Goal: Use online tool/utility: Utilize a website feature to perform a specific function

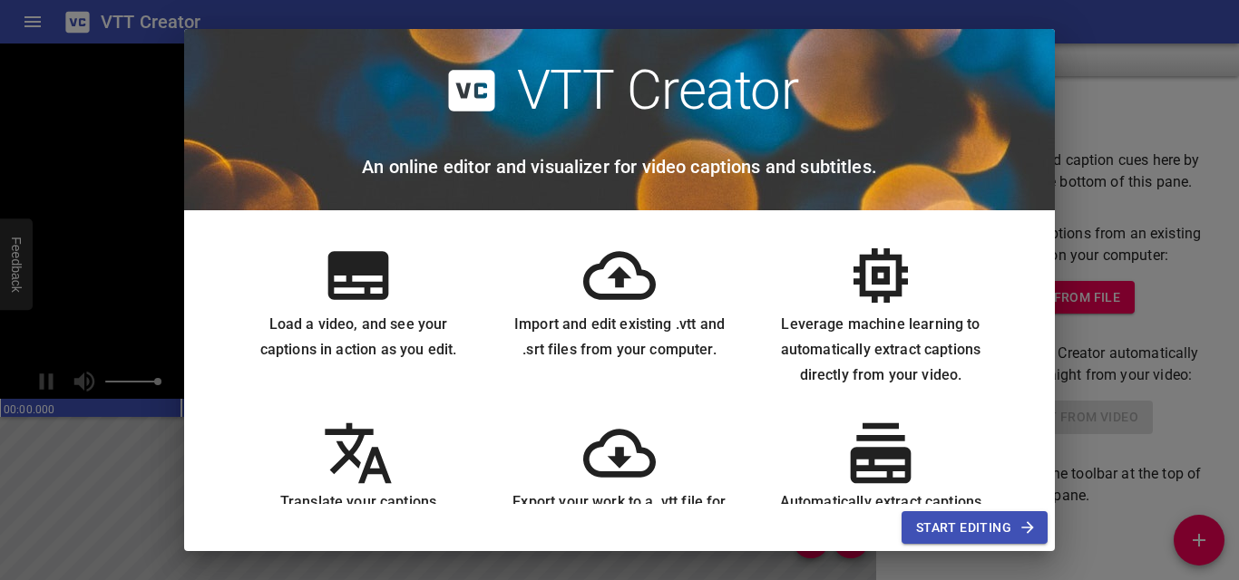
click at [941, 523] on span "Start Editing" at bounding box center [974, 528] width 117 height 23
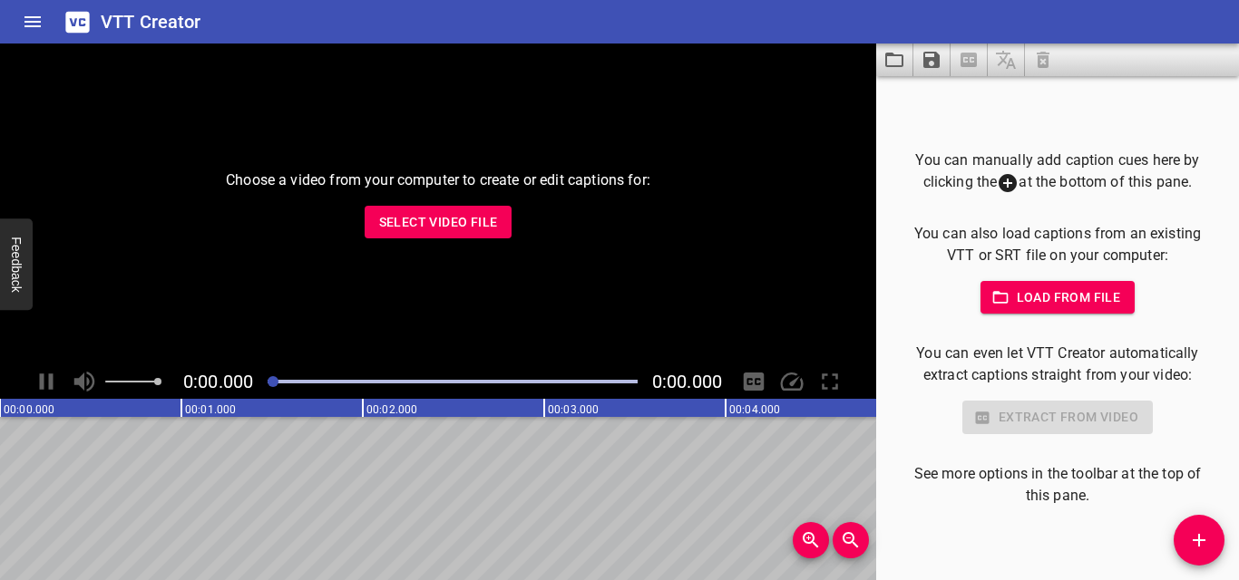
click at [435, 222] on span "Select Video File" at bounding box center [438, 222] width 119 height 23
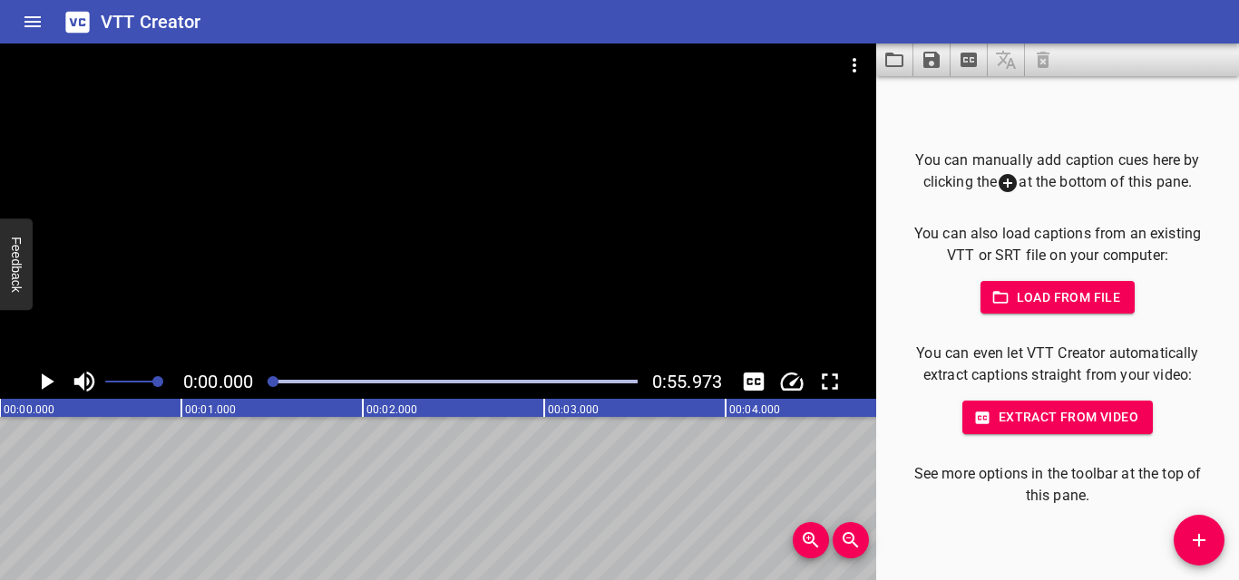
click at [44, 379] on icon "Play/Pause" at bounding box center [48, 382] width 13 height 16
click at [44, 379] on icon "Play/Pause" at bounding box center [46, 381] width 27 height 27
click at [1042, 410] on span "Extract from video" at bounding box center [1057, 417] width 161 height 23
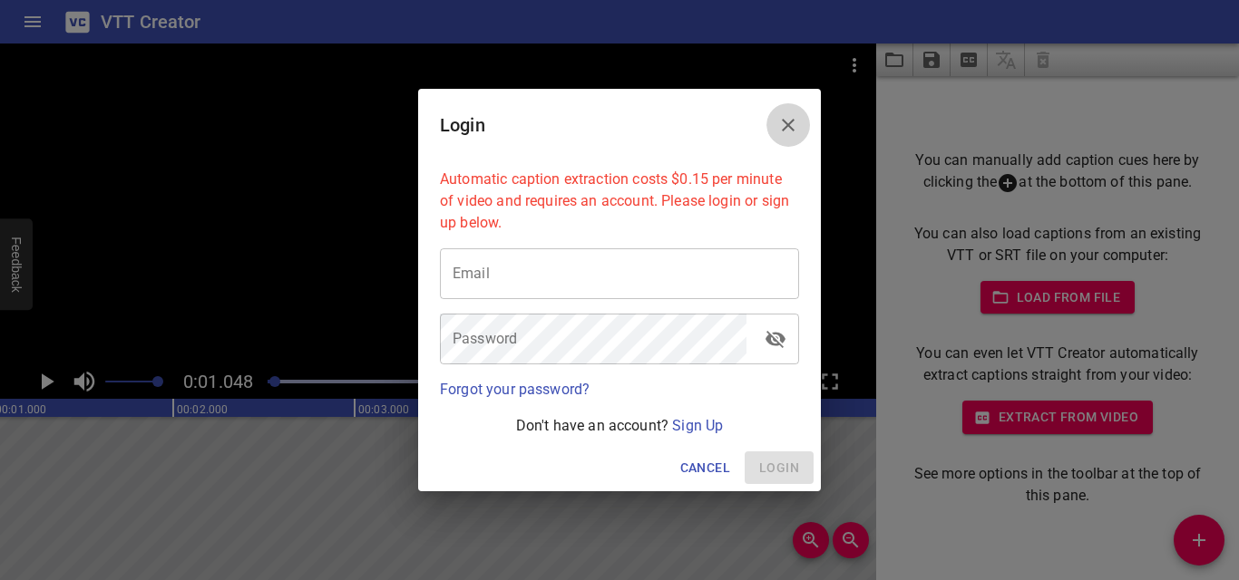
click at [788, 122] on icon "Close" at bounding box center [788, 125] width 22 height 22
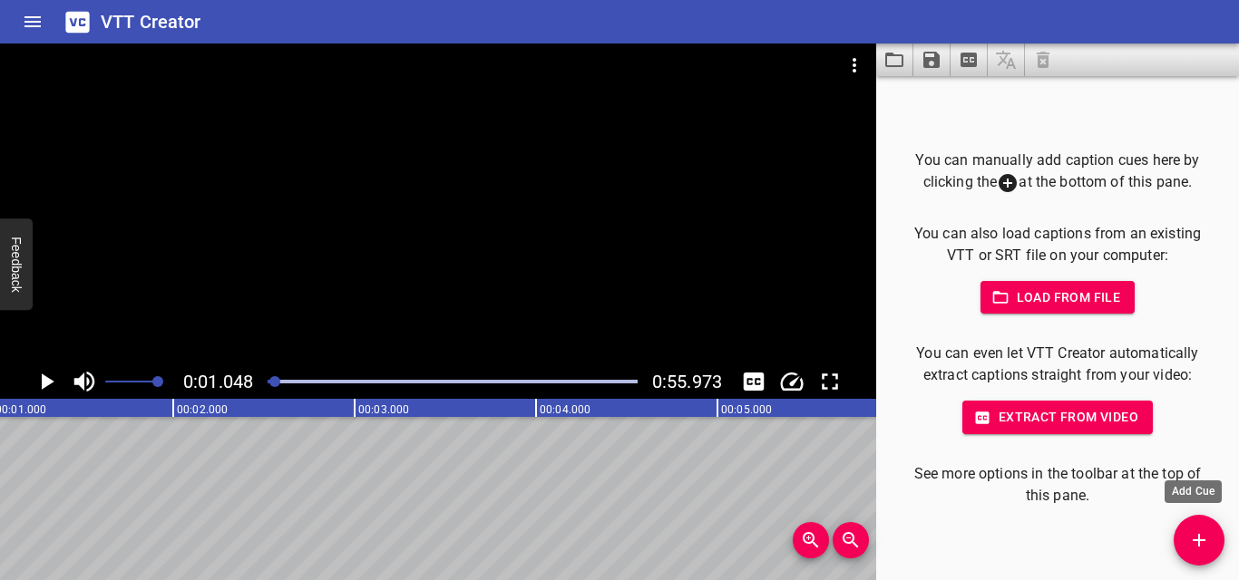
click at [1197, 543] on icon "Add Cue" at bounding box center [1199, 541] width 22 height 22
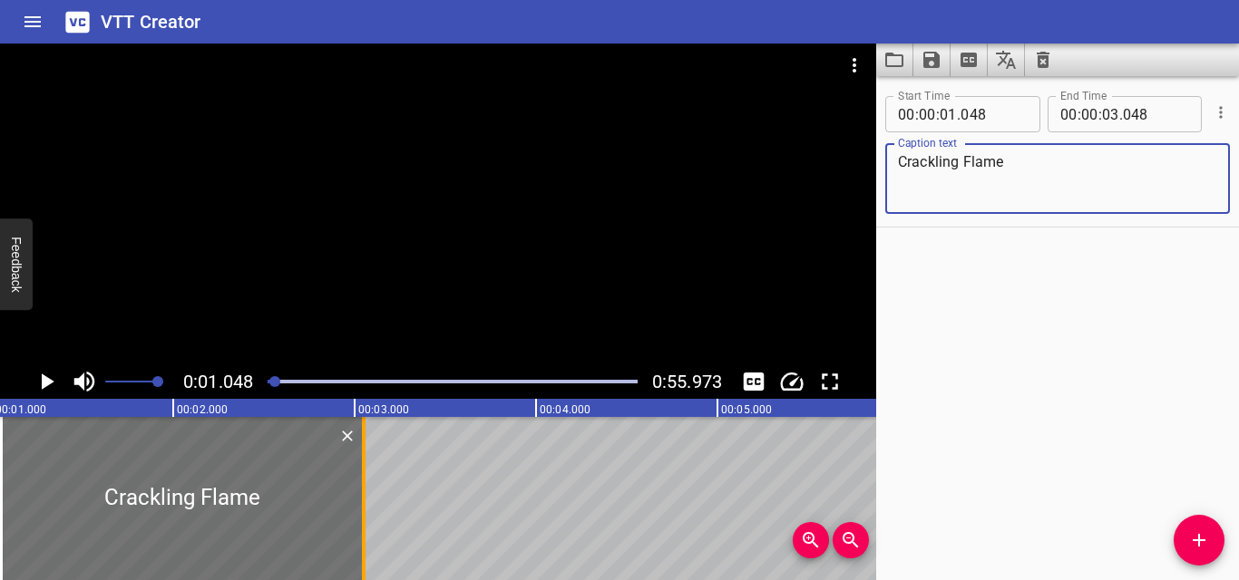
type textarea "Crackling Flame"
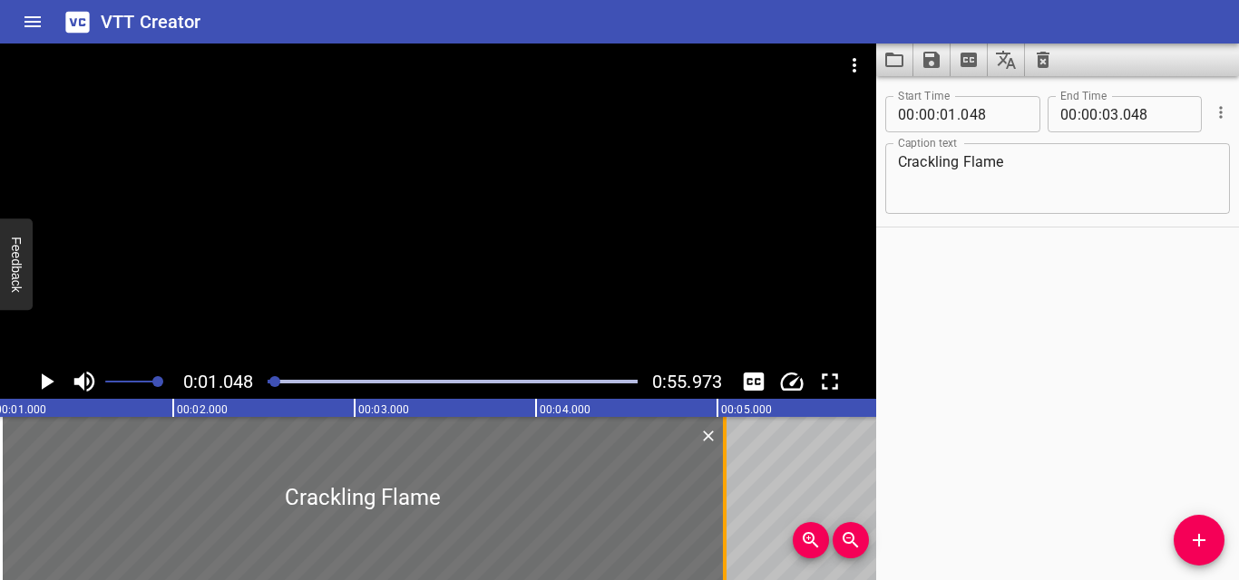
drag, startPoint x: 363, startPoint y: 451, endPoint x: 724, endPoint y: 478, distance: 361.9
click at [724, 478] on div at bounding box center [725, 498] width 4 height 163
type input "05"
type input "038"
click at [47, 379] on icon "Play/Pause" at bounding box center [48, 382] width 13 height 16
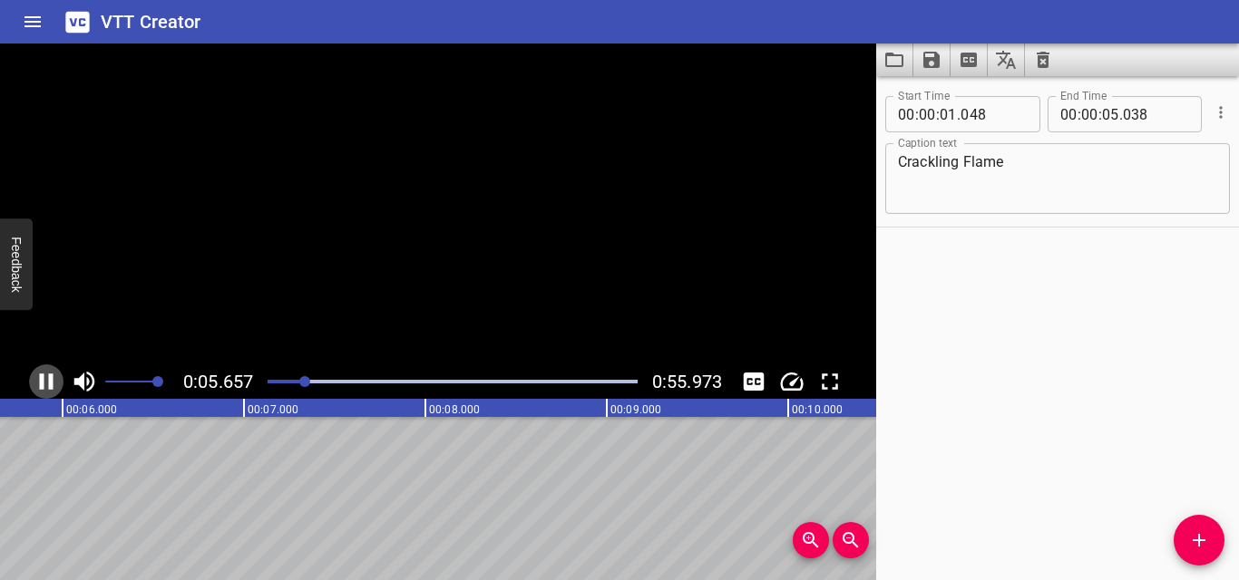
click at [47, 379] on icon "Play/Pause" at bounding box center [46, 381] width 27 height 27
click at [1202, 529] on button "Add Cue" at bounding box center [1198, 540] width 51 height 51
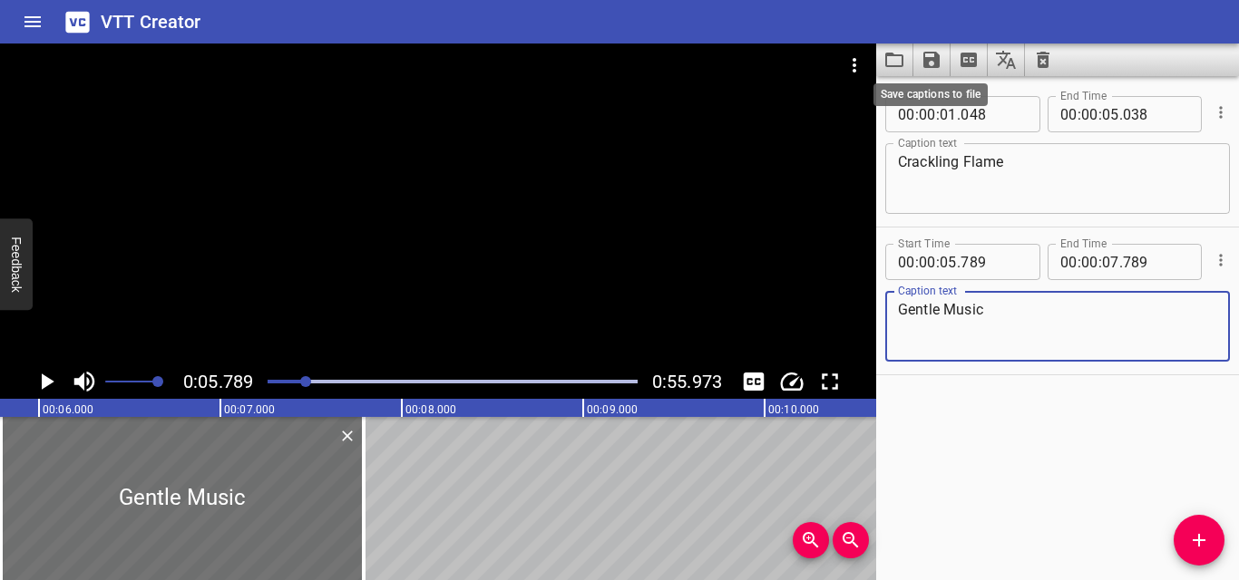
type textarea "Gentle Music"
click at [929, 63] on icon "Save captions to file" at bounding box center [931, 60] width 22 height 22
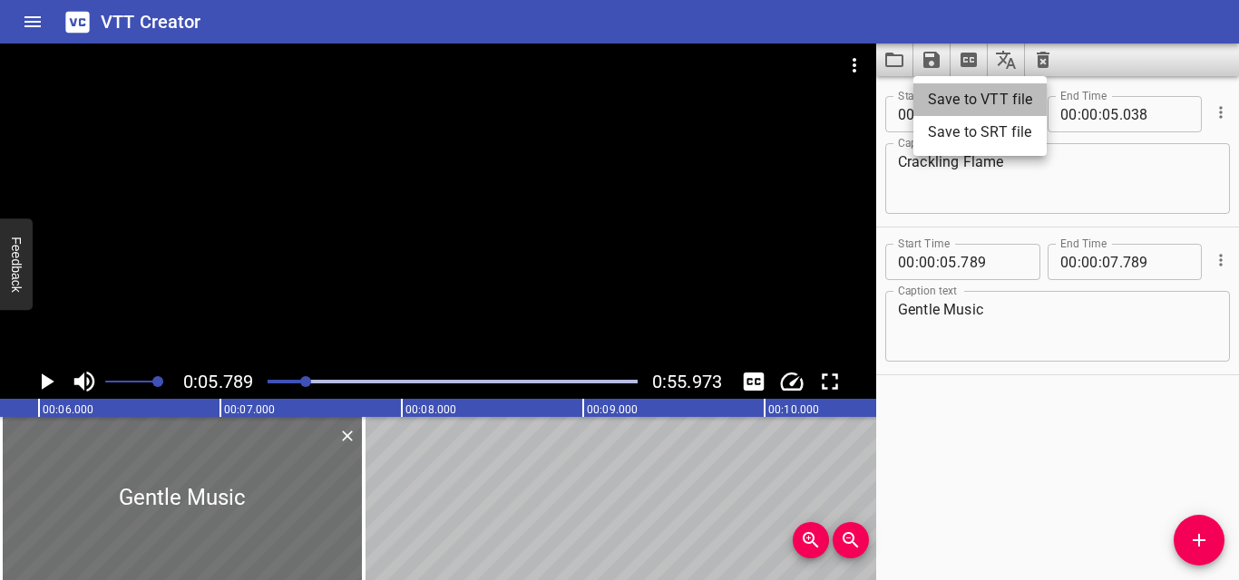
click at [975, 93] on li "Save to VTT file" at bounding box center [979, 99] width 133 height 33
